Goal: Transaction & Acquisition: Purchase product/service

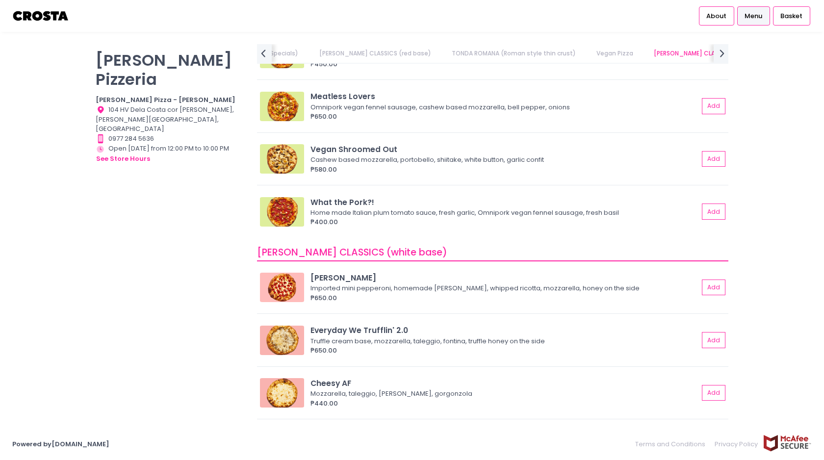
scroll to position [559, 0]
click at [718, 286] on button "Add" at bounding box center [714, 287] width 23 height 16
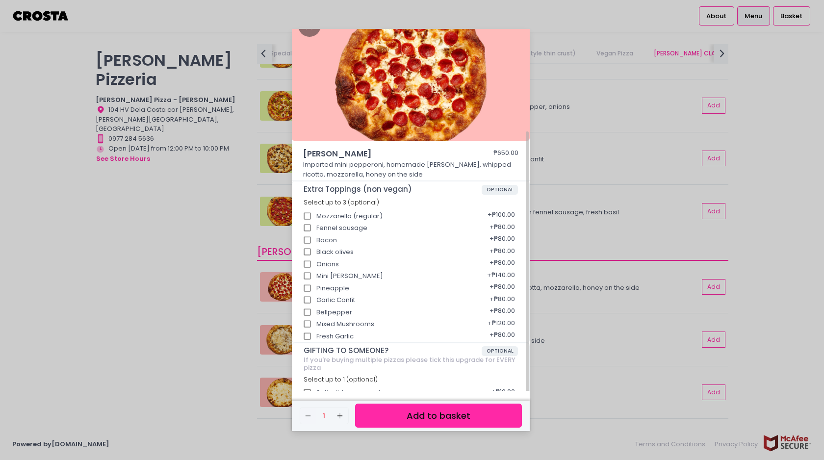
scroll to position [74, 0]
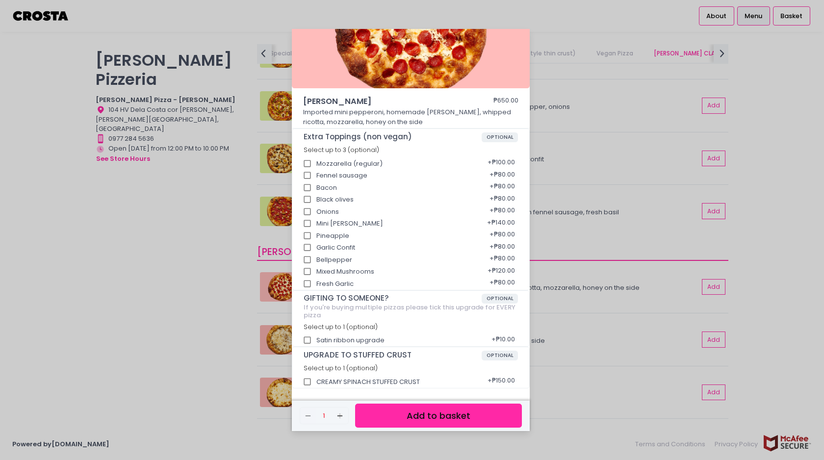
click at [445, 419] on button "Add to basket" at bounding box center [438, 416] width 167 height 24
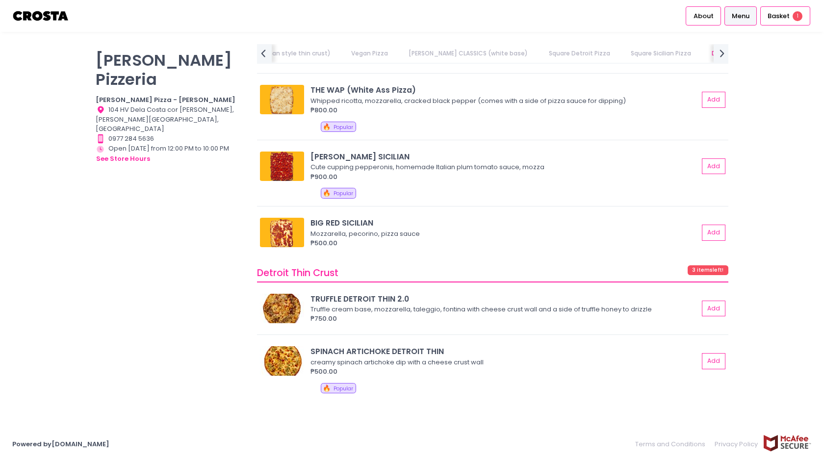
scroll to position [0, 365]
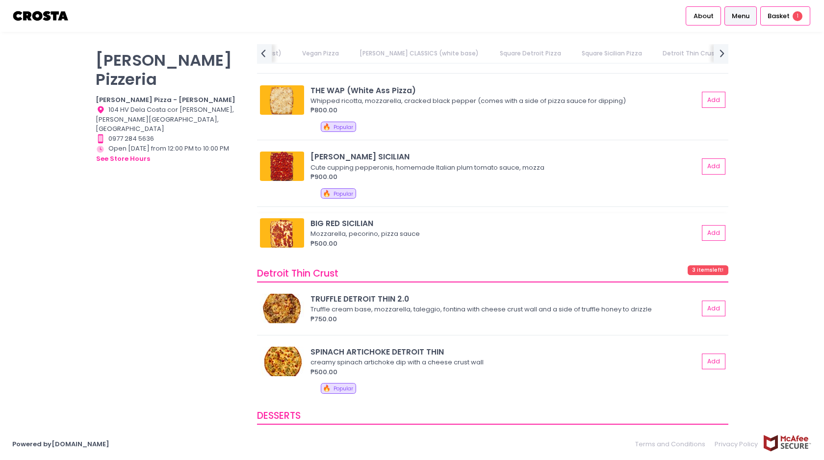
click at [282, 231] on img at bounding box center [282, 232] width 44 height 29
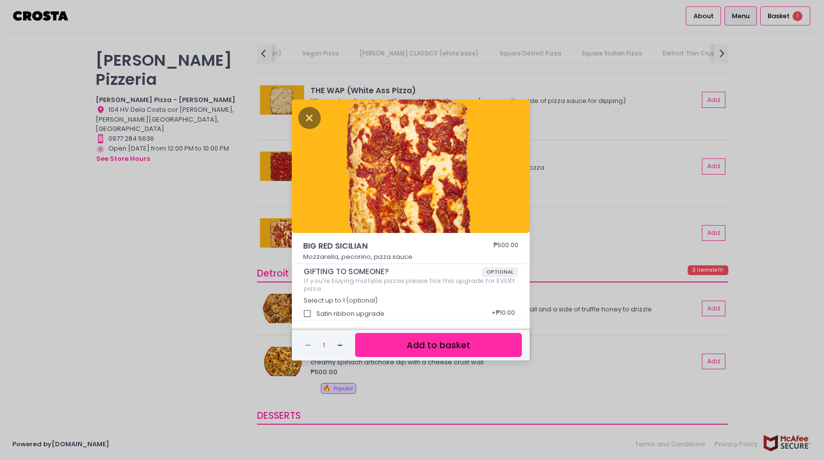
click at [216, 256] on div "BIG RED SICILIAN ₱500.00 Mozzarella, pecorino, pizza sauce GIFTING TO SOMEONE? …" at bounding box center [412, 230] width 824 height 460
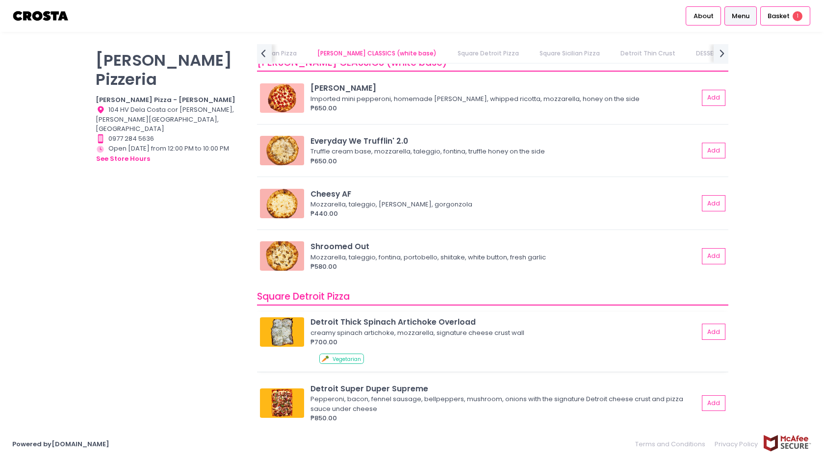
scroll to position [738, 0]
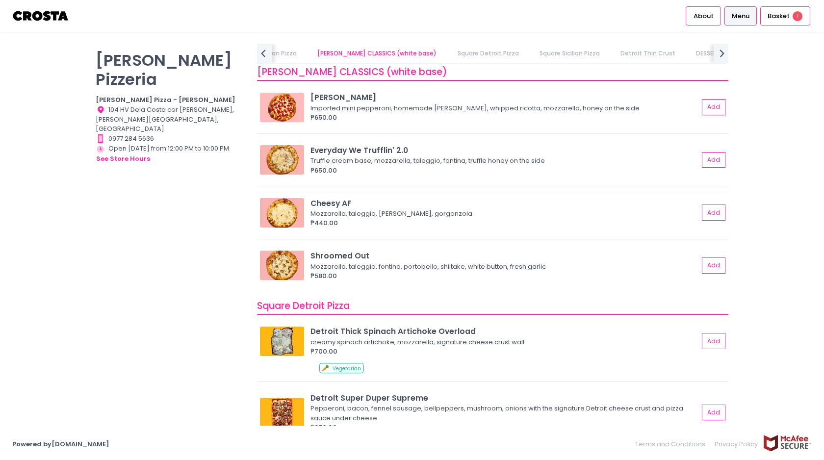
click at [281, 225] on img at bounding box center [282, 212] width 44 height 29
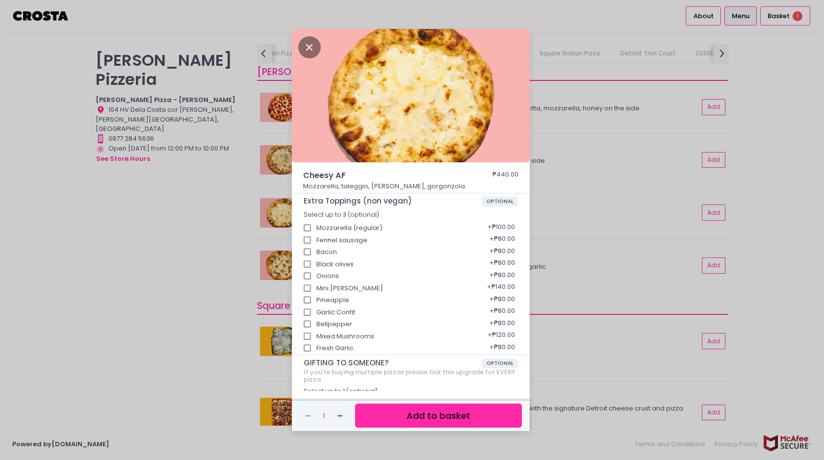
click at [251, 243] on div "Cheesy AF ₱440.00 Mozzarella, taleggio, Fontaine, gorgonzola Extra Toppings (no…" at bounding box center [412, 230] width 824 height 460
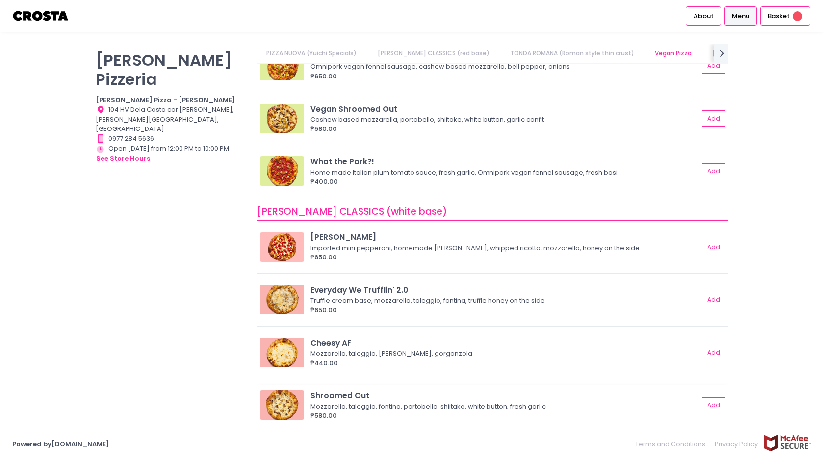
scroll to position [574, 0]
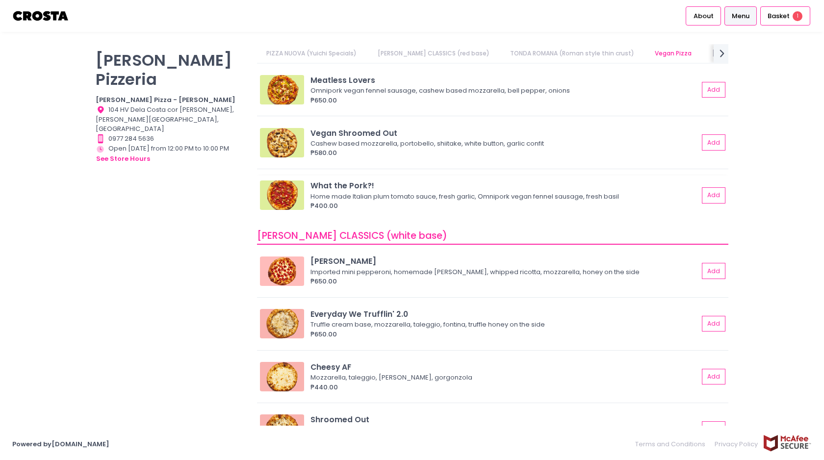
click at [275, 206] on img at bounding box center [282, 194] width 44 height 29
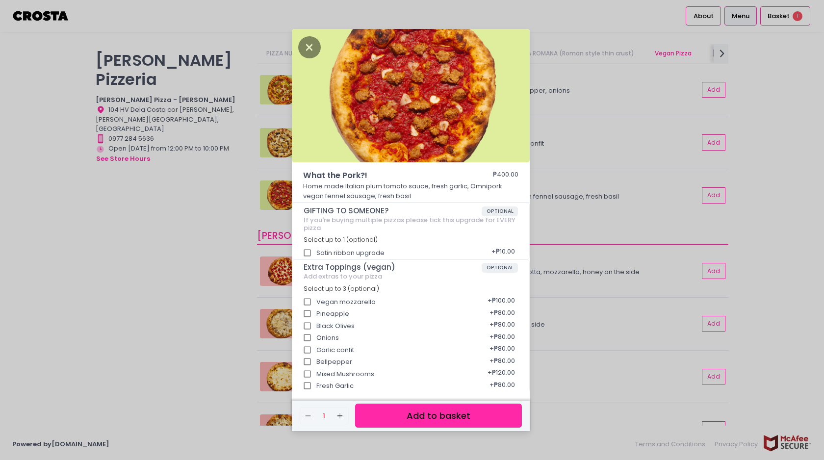
click at [229, 230] on div "What the Pork?! ₱400.00 Home made Italian plum tomato sauce, fresh garlic, Omni…" at bounding box center [412, 230] width 824 height 460
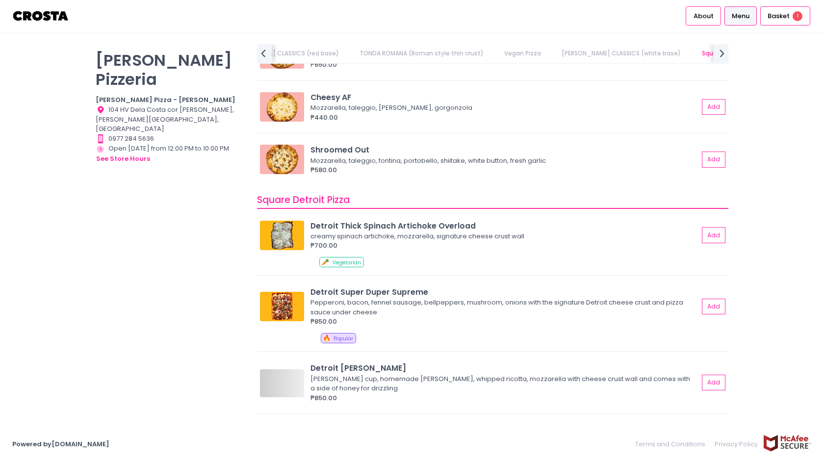
scroll to position [0, 0]
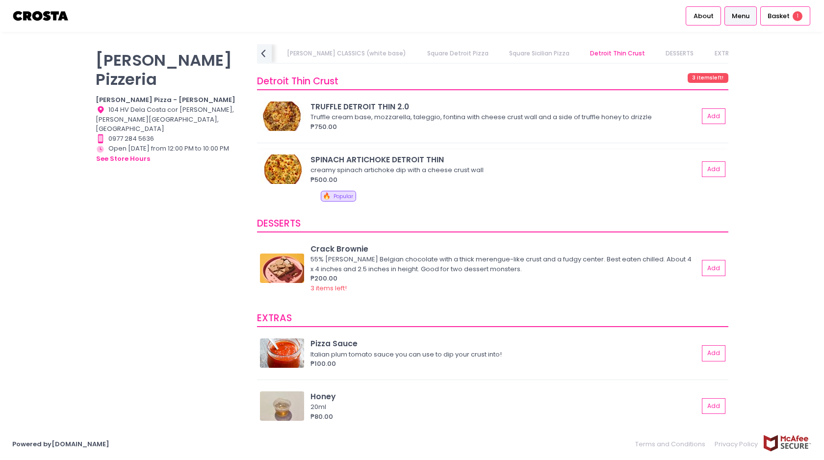
click at [431, 154] on div "SPINACH ARTICHOKE DETROIT THIN" at bounding box center [504, 159] width 388 height 11
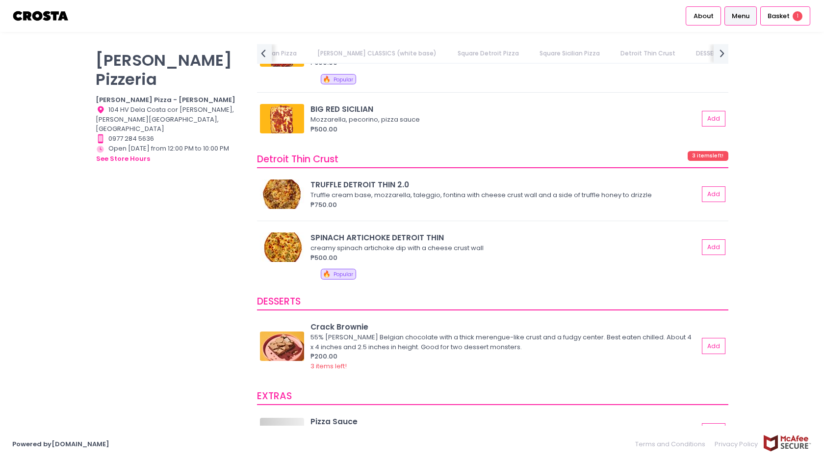
scroll to position [0, 408]
click at [284, 252] on img at bounding box center [282, 246] width 44 height 29
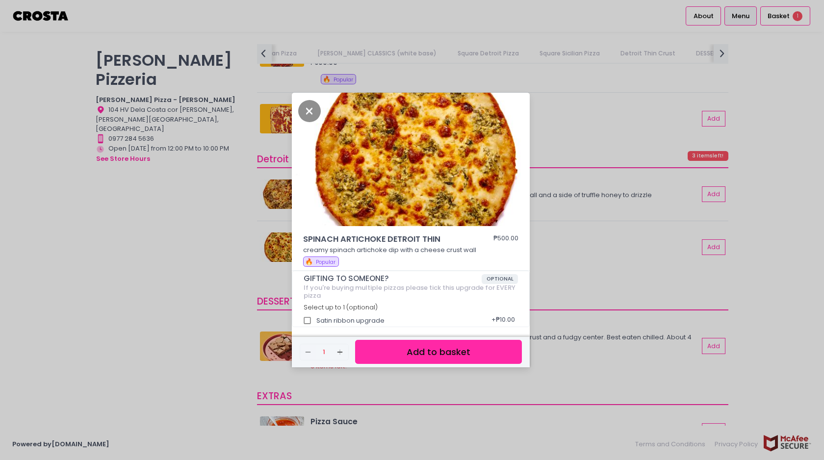
click at [437, 354] on button "Add to basket" at bounding box center [438, 352] width 167 height 24
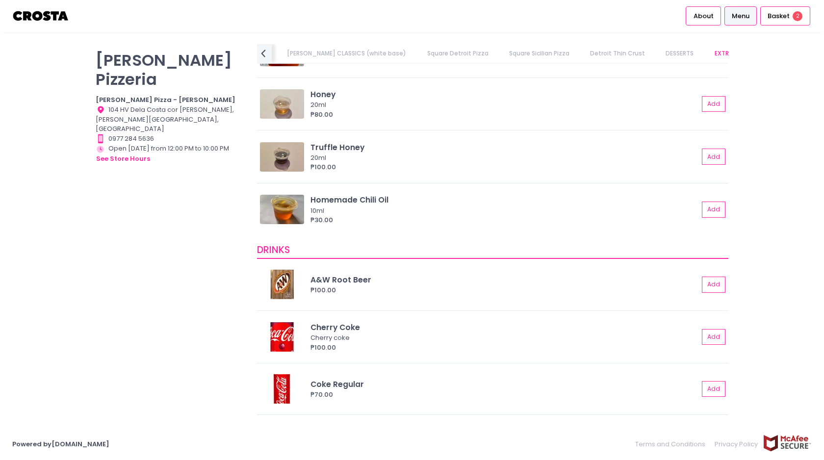
scroll to position [1859, 0]
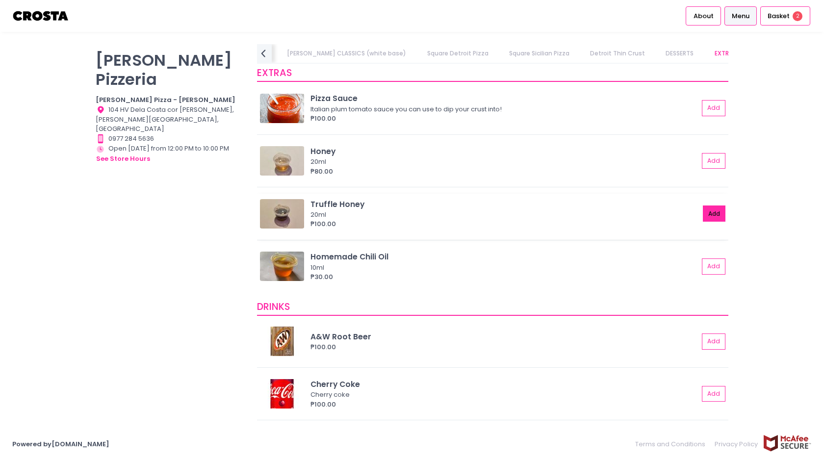
click at [710, 213] on button "Add" at bounding box center [714, 213] width 23 height 16
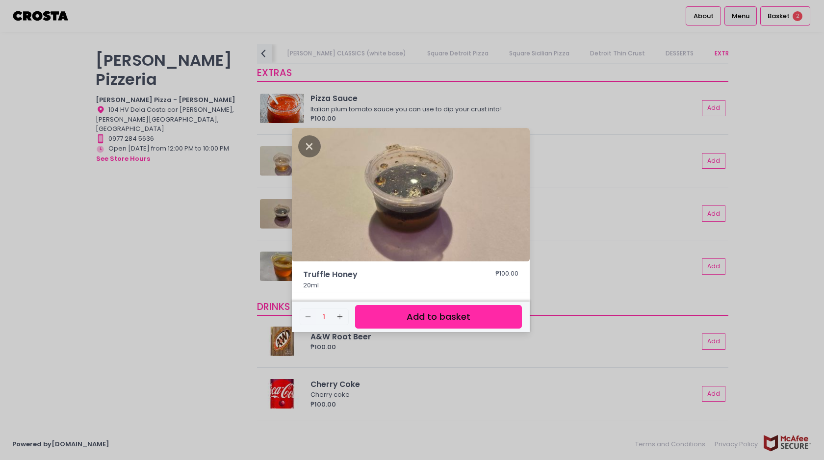
click at [452, 320] on button "Add to basket" at bounding box center [438, 317] width 167 height 24
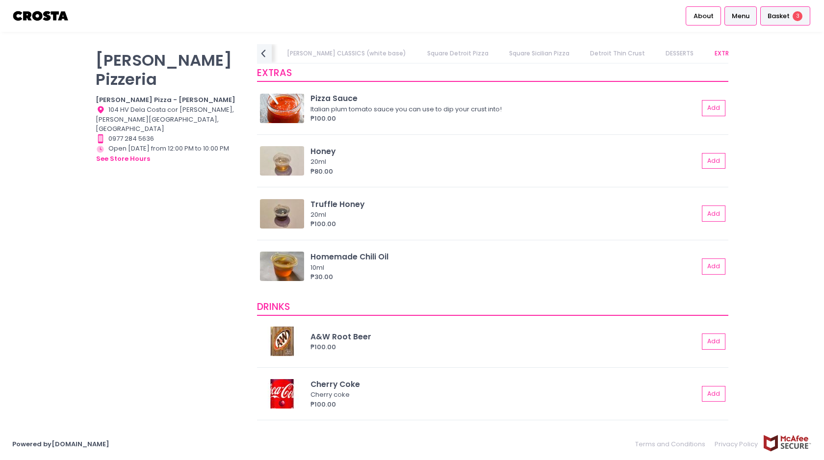
click at [792, 14] on div "Basket 3" at bounding box center [785, 15] width 50 height 19
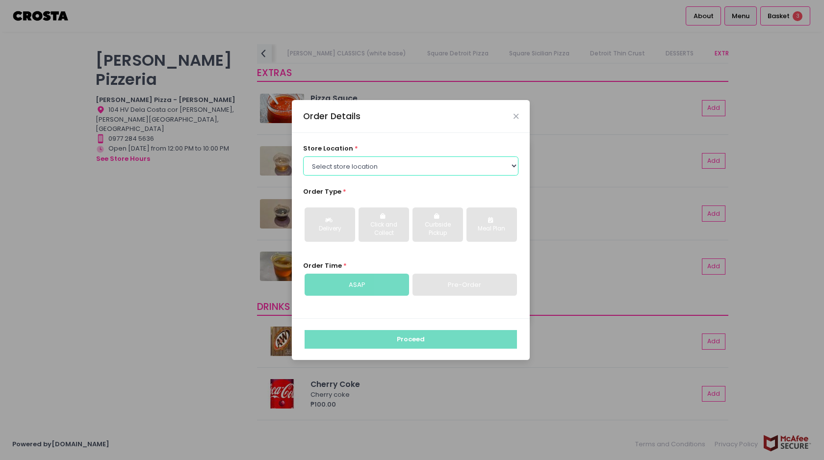
click at [397, 162] on select "Select store location Crosta Pizza - Salcedo Crosta Pizza - San Juan" at bounding box center [411, 165] width 216 height 19
select select "5fabb2e53664a8677beaeb89"
click at [303, 156] on select "Select store location Crosta Pizza - Salcedo Crosta Pizza - San Juan" at bounding box center [411, 165] width 216 height 19
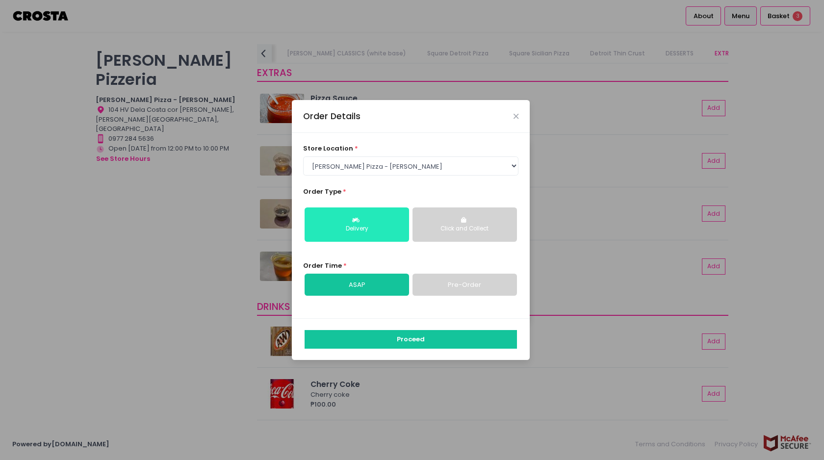
click at [340, 222] on button "Delivery" at bounding box center [357, 224] width 104 height 34
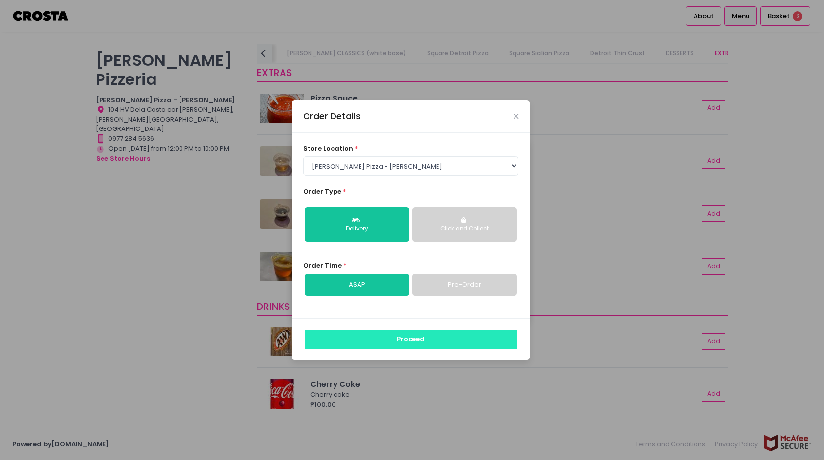
click at [422, 342] on button "Proceed" at bounding box center [411, 339] width 212 height 19
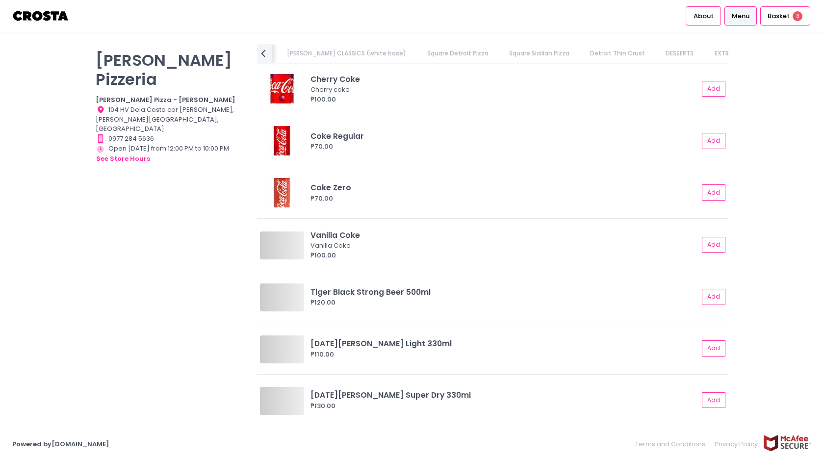
scroll to position [2164, 0]
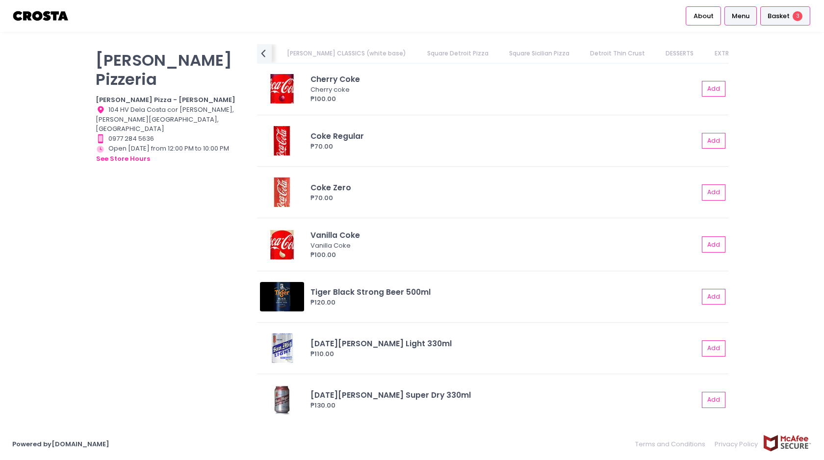
click at [782, 17] on span "Basket" at bounding box center [778, 16] width 22 height 10
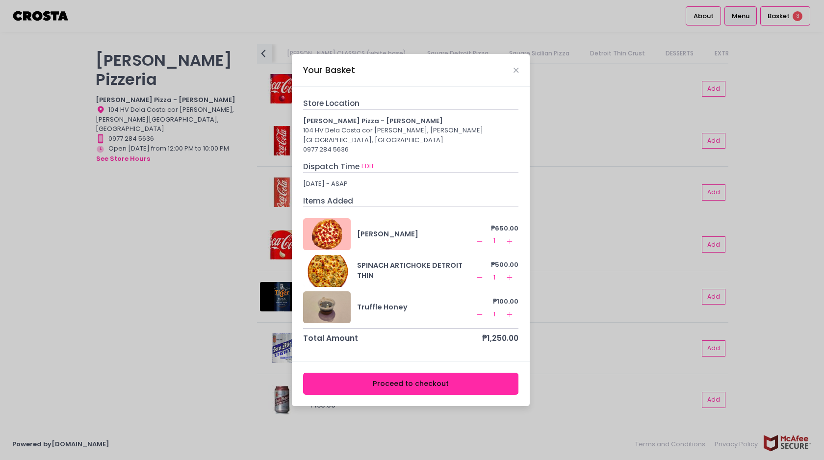
click at [424, 377] on button "Proceed to checkout" at bounding box center [411, 384] width 216 height 22
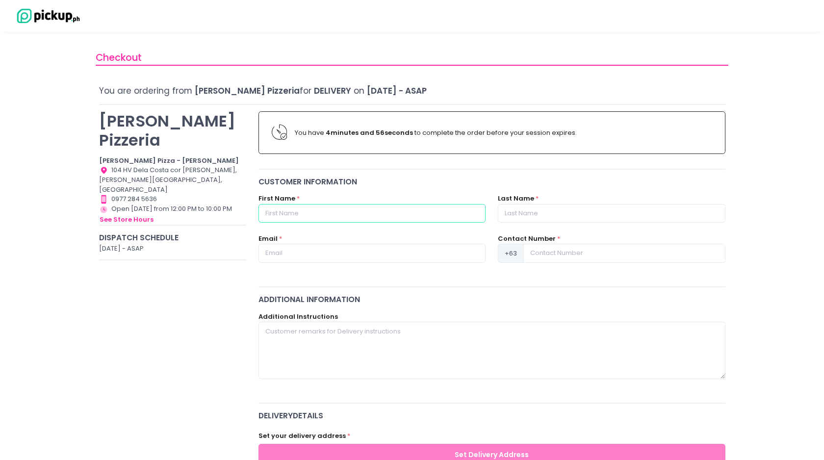
click at [395, 212] on input "text" at bounding box center [371, 213] width 227 height 19
type input "[PERSON_NAME]"
type input "Bacanto"
type input "[EMAIL_ADDRESS][DOMAIN_NAME]"
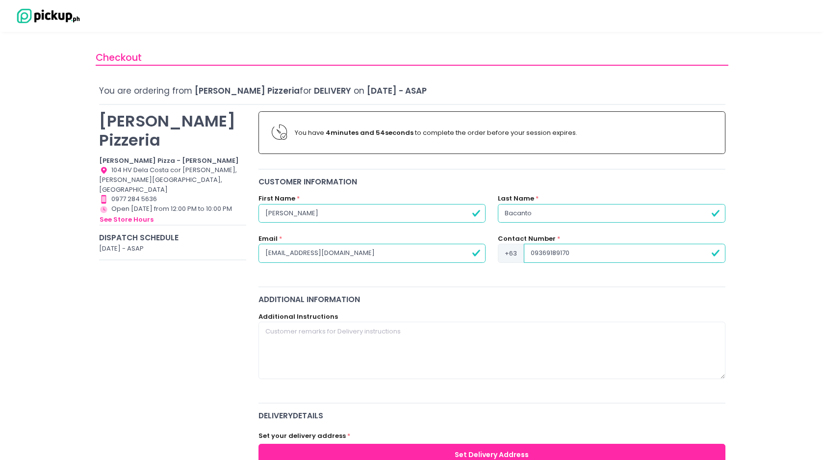
click at [535, 255] on input "09369189170" at bounding box center [624, 253] width 201 height 19
drag, startPoint x: 576, startPoint y: 253, endPoint x: 501, endPoint y: 250, distance: 74.6
click at [503, 253] on div "+63 9369189170" at bounding box center [611, 253] width 227 height 19
type input "9369189170"
click at [469, 279] on div "Customer Information First Name * Homer Last Name * Bacanto Email * hmrbcnt@gma…" at bounding box center [492, 228] width 479 height 104
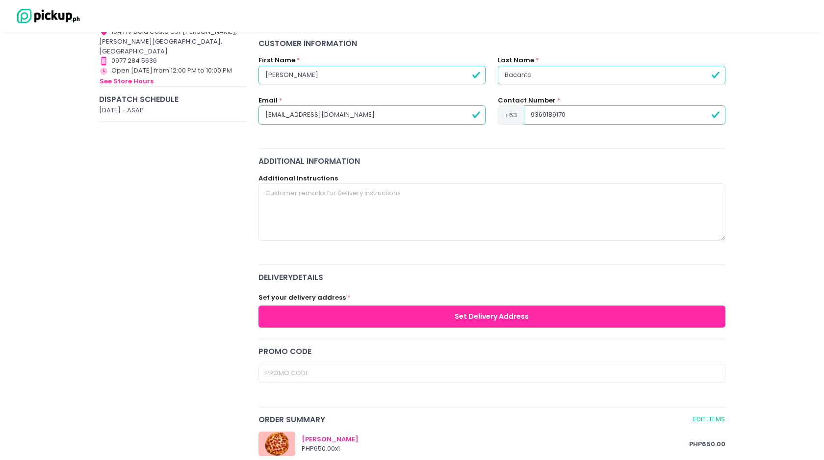
scroll to position [197, 0]
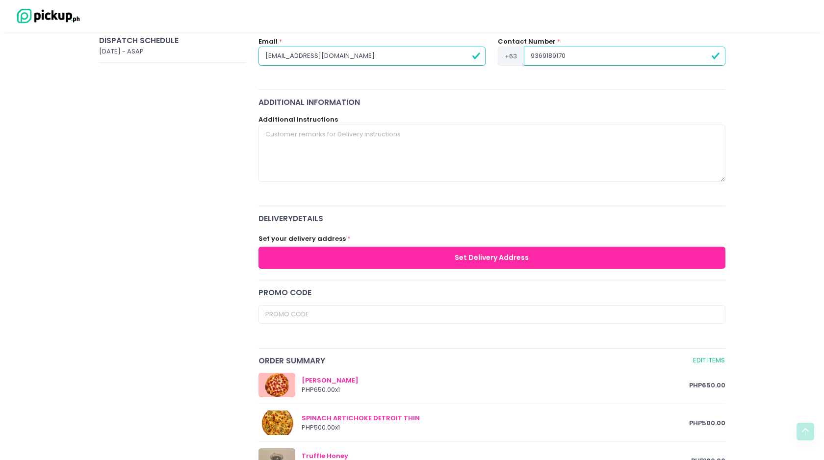
click at [406, 261] on button "Set Delivery Address" at bounding box center [491, 258] width 467 height 22
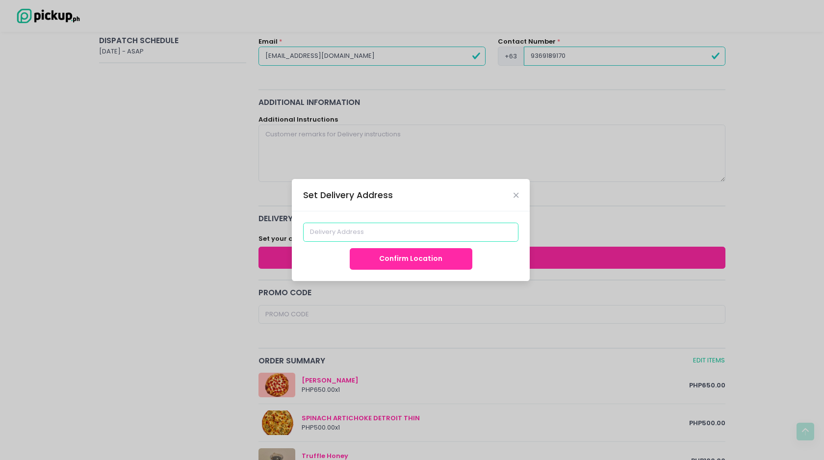
click at [401, 228] on input at bounding box center [411, 232] width 216 height 19
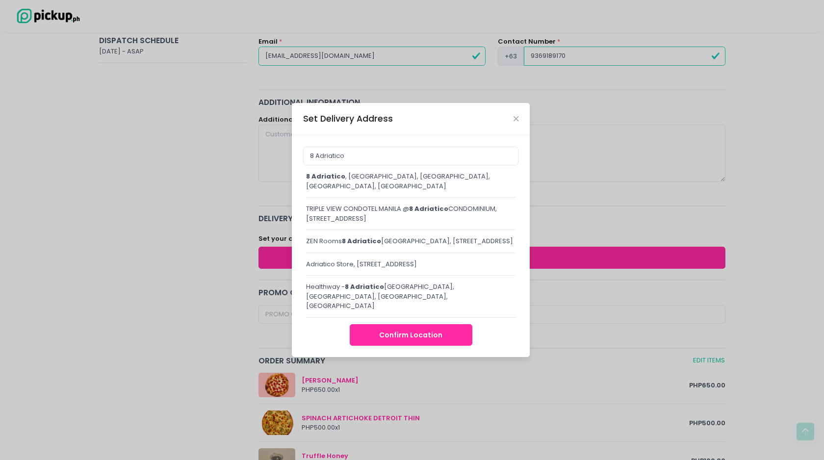
click at [401, 183] on div "8 Adriatico , Ermita, Manila, Metro Manila, Philippines" at bounding box center [410, 181] width 209 height 19
type input "8 Adriatico, [GEOGRAPHIC_DATA], [GEOGRAPHIC_DATA], [GEOGRAPHIC_DATA], [GEOGRAPH…"
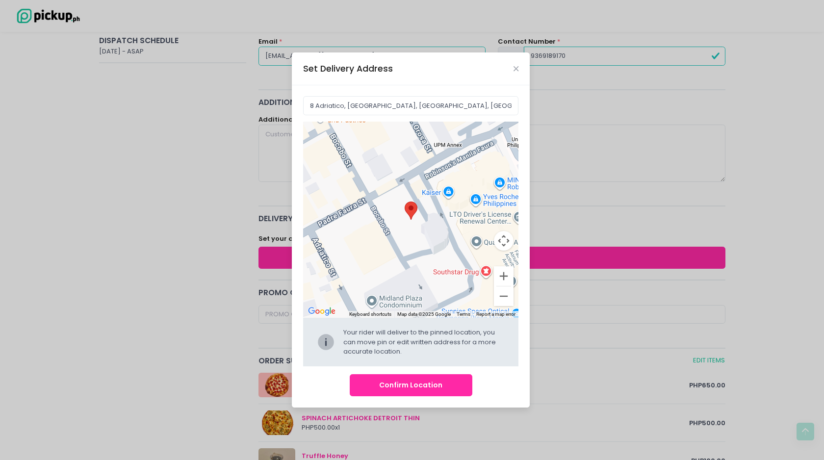
click at [416, 385] on button "Confirm Location" at bounding box center [411, 385] width 123 height 22
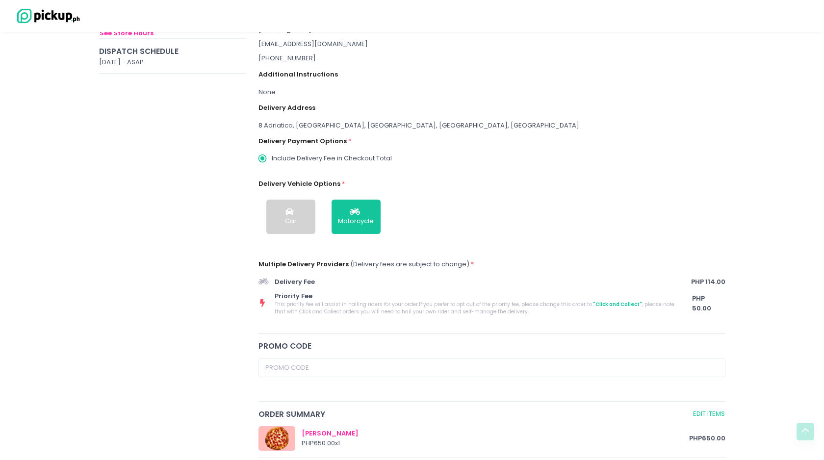
scroll to position [259, 0]
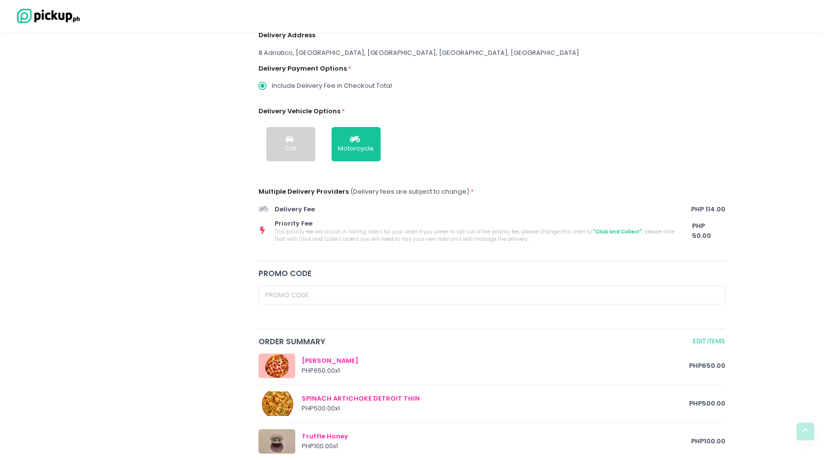
click at [296, 130] on button "Car" at bounding box center [290, 144] width 49 height 34
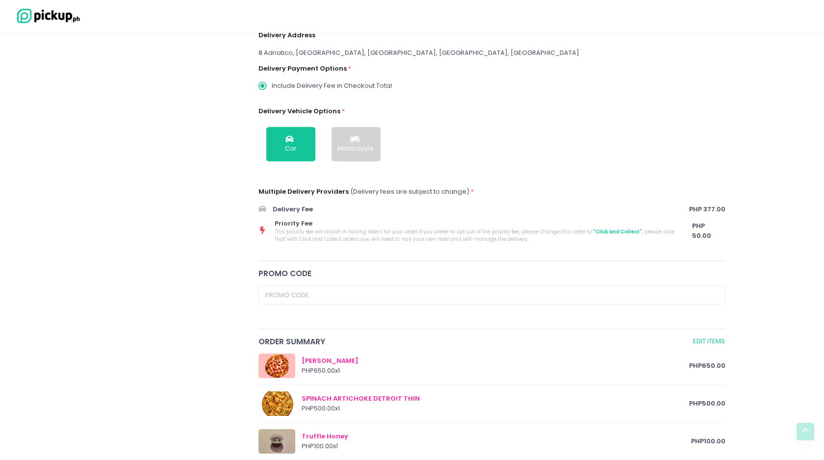
click at [362, 140] on icon "button" at bounding box center [356, 139] width 13 height 8
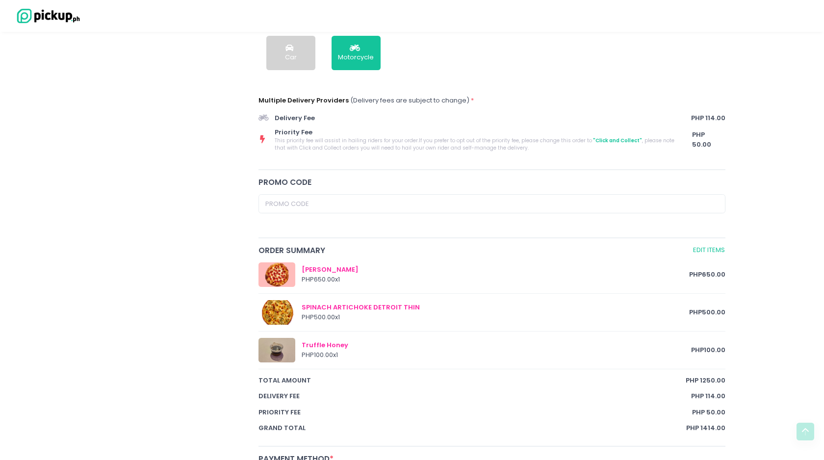
scroll to position [348, 0]
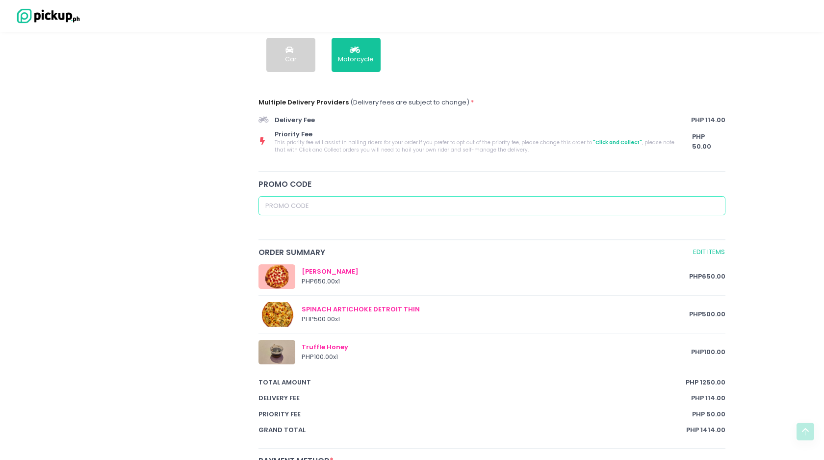
click at [474, 199] on input "text" at bounding box center [491, 205] width 467 height 19
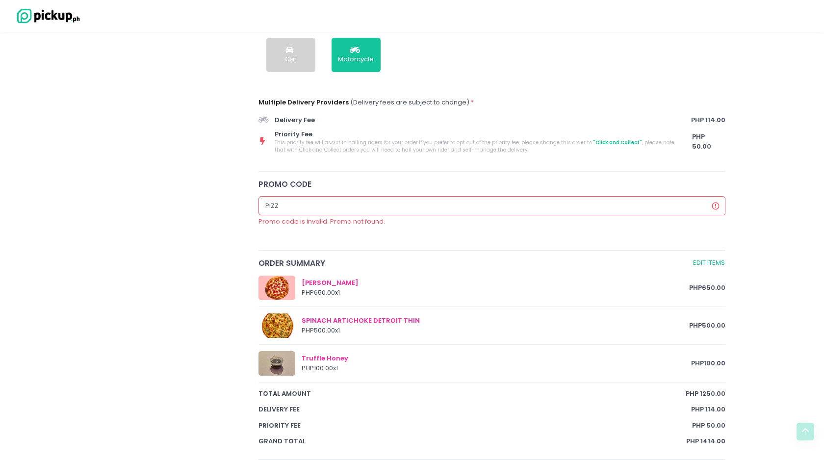
type input "PIZZA"
type input "GRABASLICE"
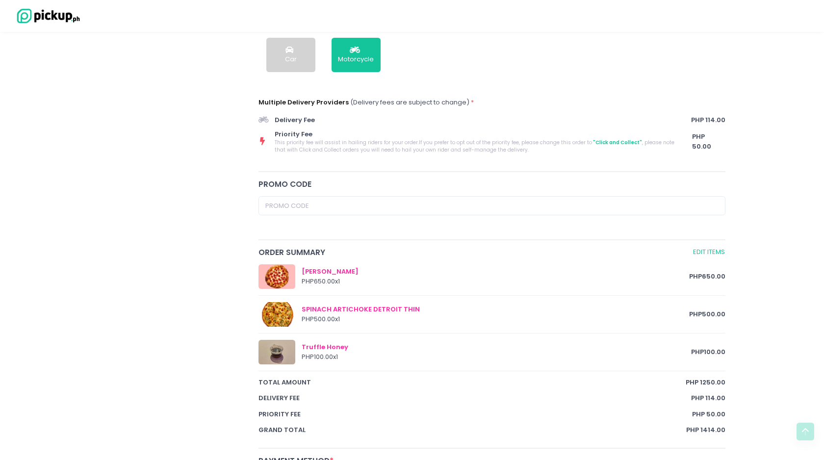
click at [163, 254] on div "Crosta Pizzeria Crosta Pizza - Salcedo Location Created with Sketch. 104 HV Del…" at bounding box center [173, 198] width 160 height 883
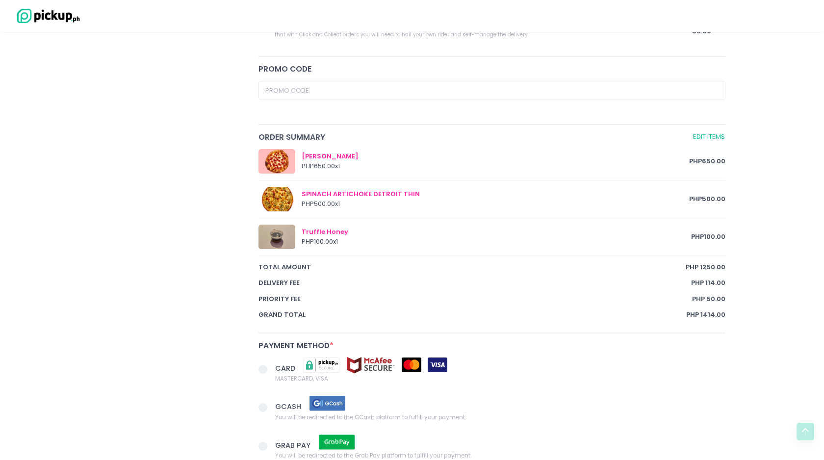
scroll to position [532, 0]
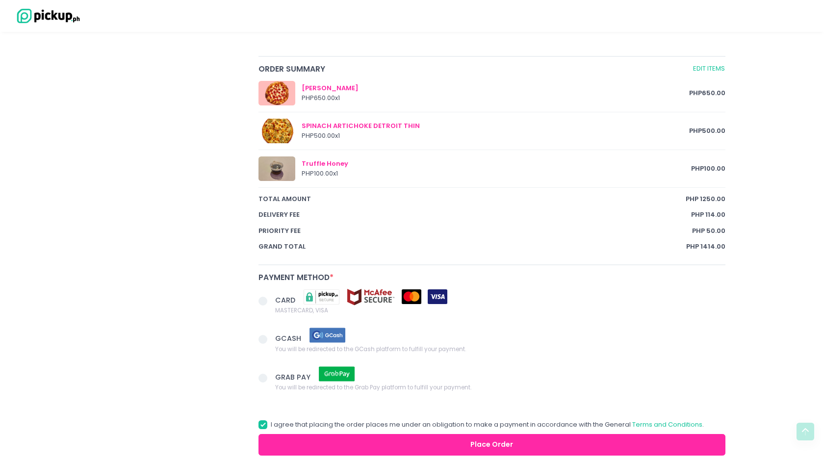
click at [293, 344] on span "You will be redirected to the GCash platform to fulfill your payment." at bounding box center [370, 349] width 191 height 10
click at [277, 341] on input "GCASH You will be redirected to the GCash platform to fulfill your payment." at bounding box center [274, 337] width 6 height 6
click at [263, 337] on span at bounding box center [262, 339] width 9 height 9
click at [271, 337] on input "GCASH You will be redirected to the GCash platform to fulfill your payment." at bounding box center [274, 337] width 6 height 6
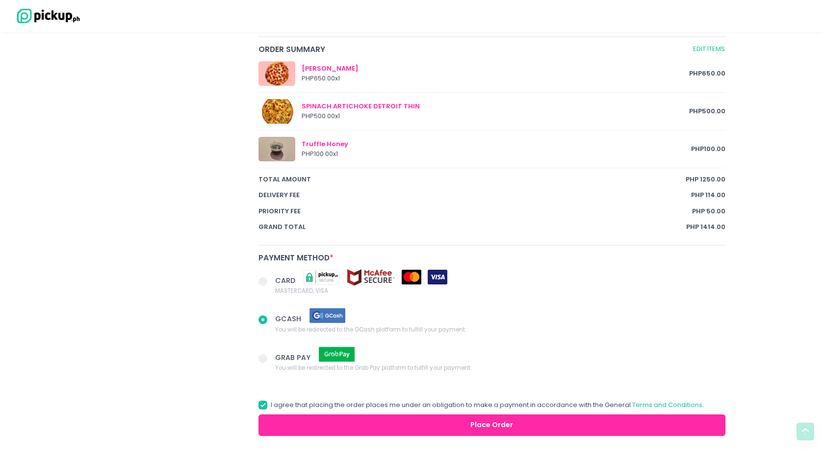
scroll to position [584, 0]
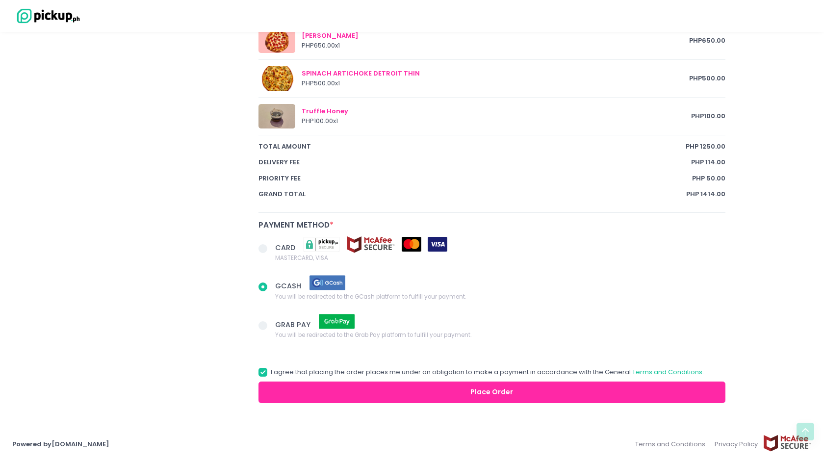
click at [484, 394] on button "Place Order" at bounding box center [491, 393] width 467 height 22
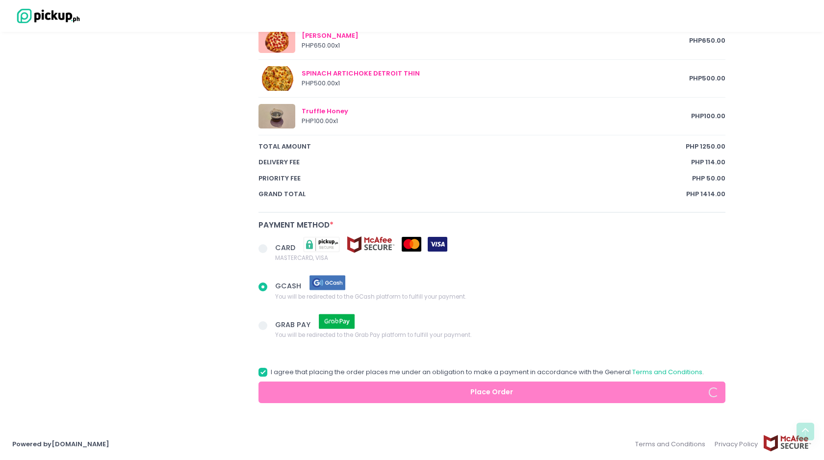
radio input "true"
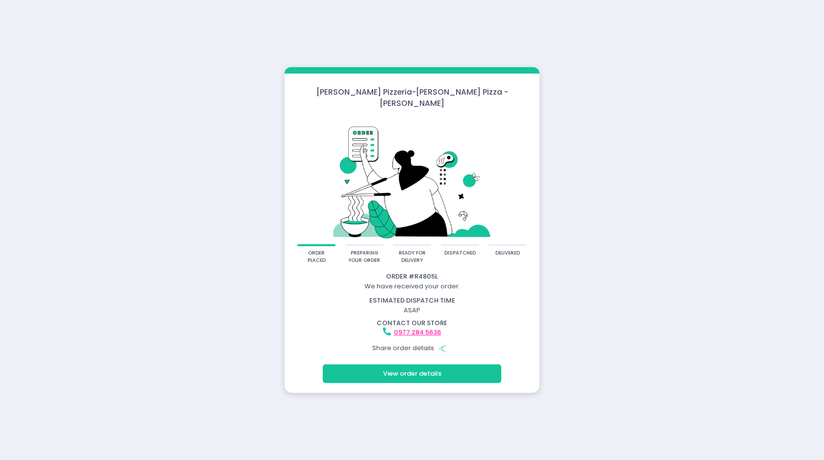
click at [446, 364] on button "View order details" at bounding box center [412, 373] width 179 height 19
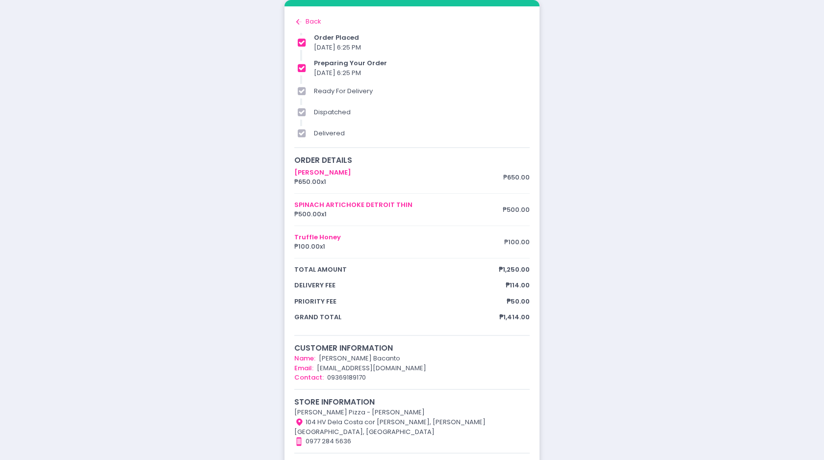
click at [614, 279] on div "order placed preparing your order ready for delivery dispatched delivered Order…" at bounding box center [412, 275] width 824 height 551
click at [317, 27] on div "Back to home Created with Sketch. Back order placed [DATE] 6:25 PM preparing yo…" at bounding box center [411, 276] width 235 height 518
click at [307, 23] on div "Back to home Created with Sketch. Back" at bounding box center [411, 22] width 235 height 10
